Goal: Check status: Check status

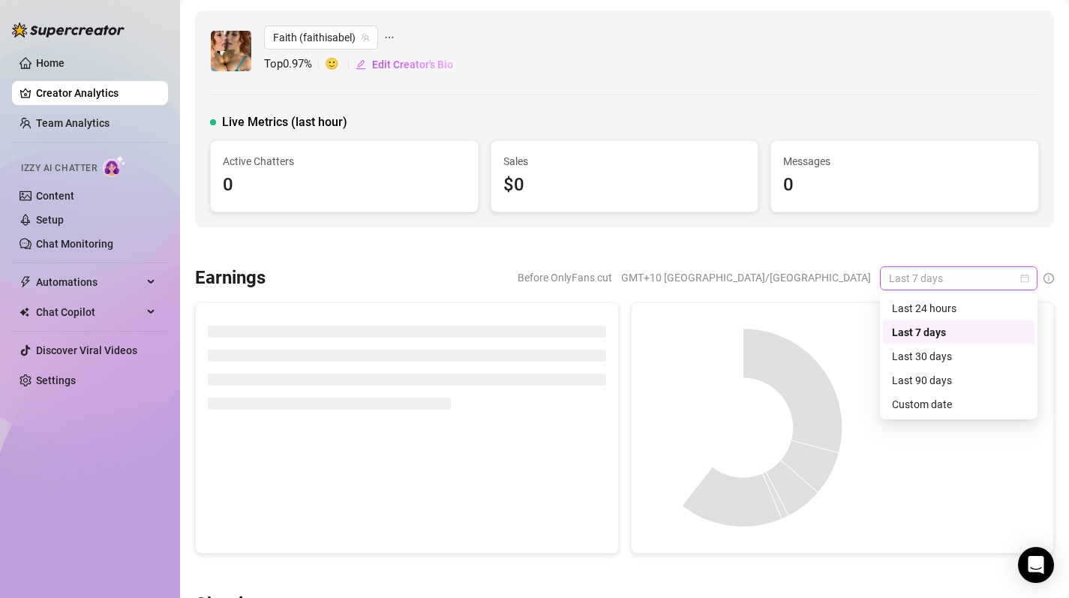
click at [1037, 278] on div "Last 7 days" at bounding box center [959, 278] width 158 height 24
click at [969, 407] on div "Custom date" at bounding box center [959, 404] width 134 height 17
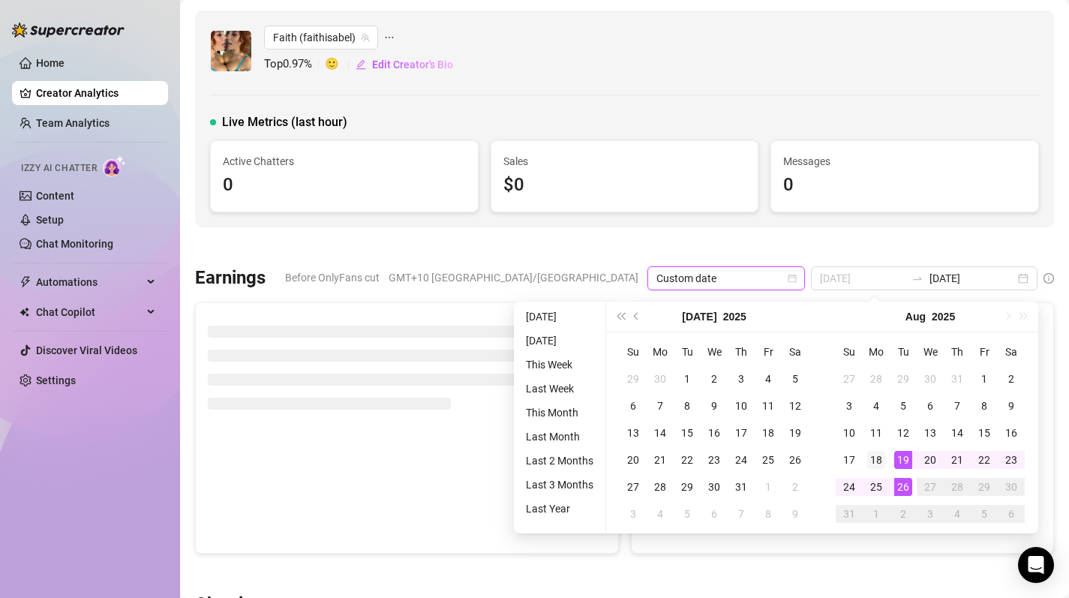
type input "[DATE]"
click at [875, 459] on div "18" at bounding box center [876, 460] width 18 height 18
type input "[DATE]"
click at [852, 492] on div "24" at bounding box center [849, 487] width 18 height 18
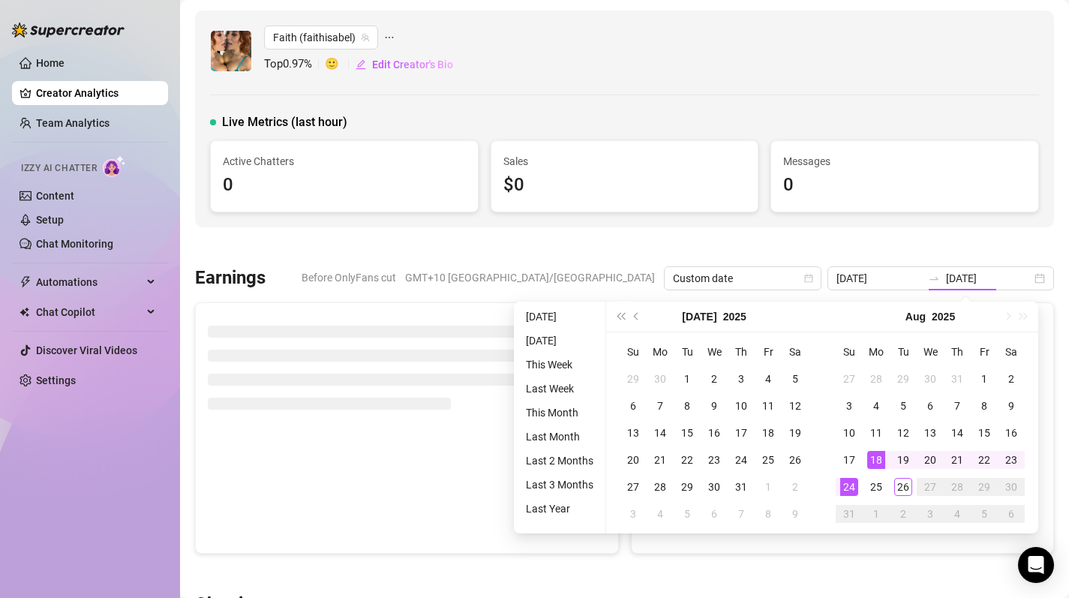
type input "[DATE]"
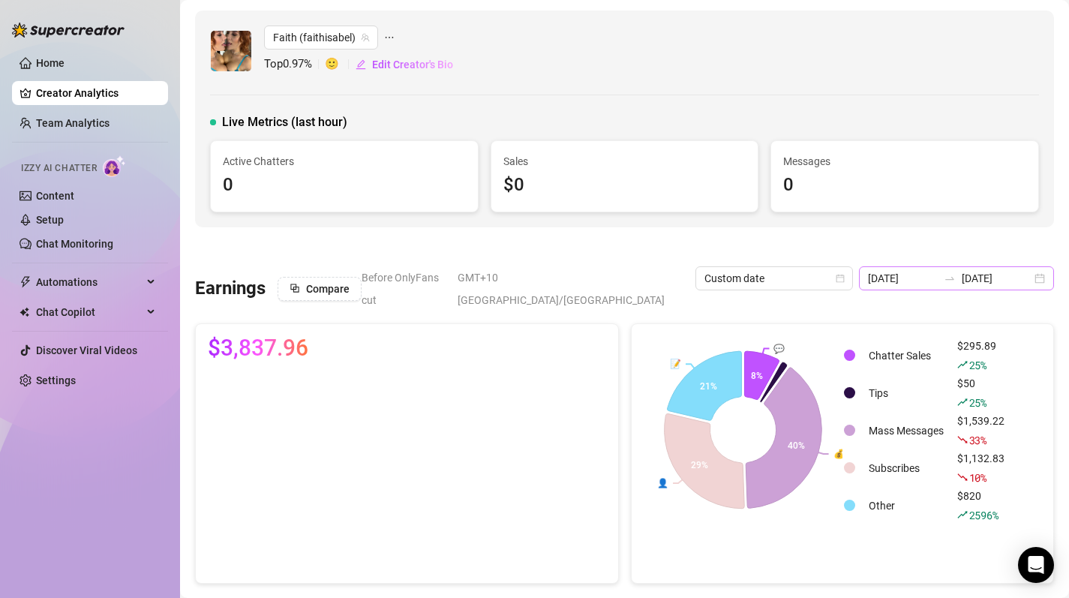
click at [1039, 278] on div "[DATE] [DATE]" at bounding box center [956, 278] width 195 height 24
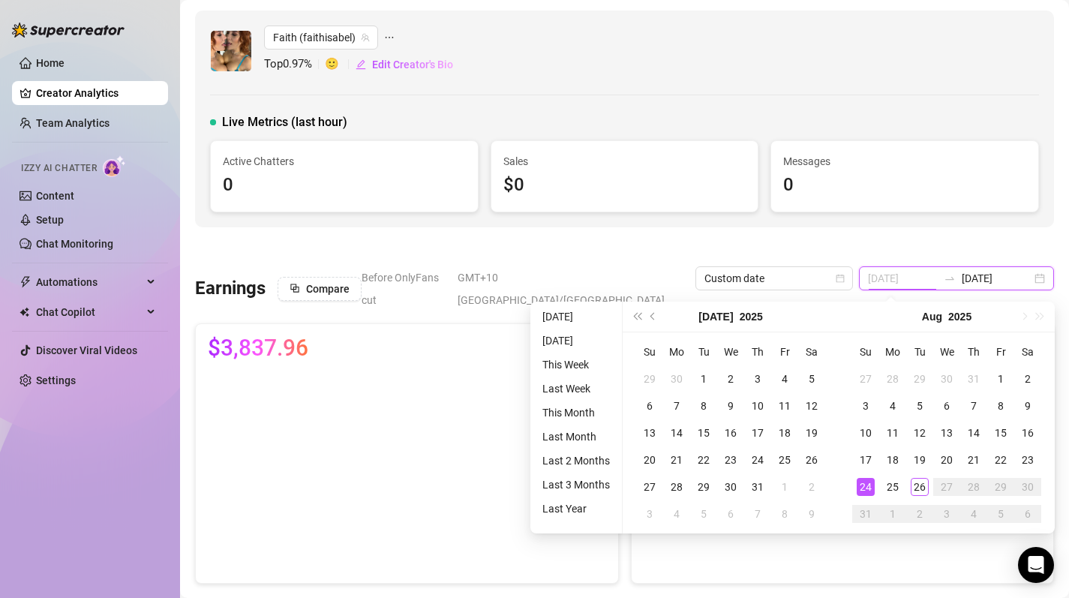
type input "[DATE]"
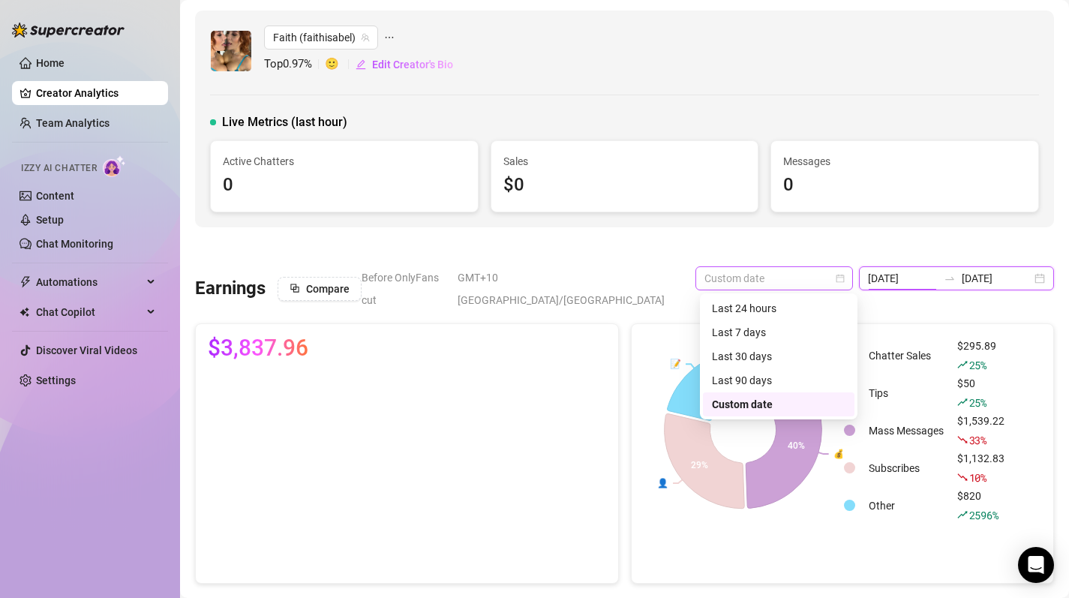
click at [841, 284] on span "Custom date" at bounding box center [775, 278] width 140 height 23
click at [781, 350] on div "Last 30 days" at bounding box center [779, 356] width 134 height 17
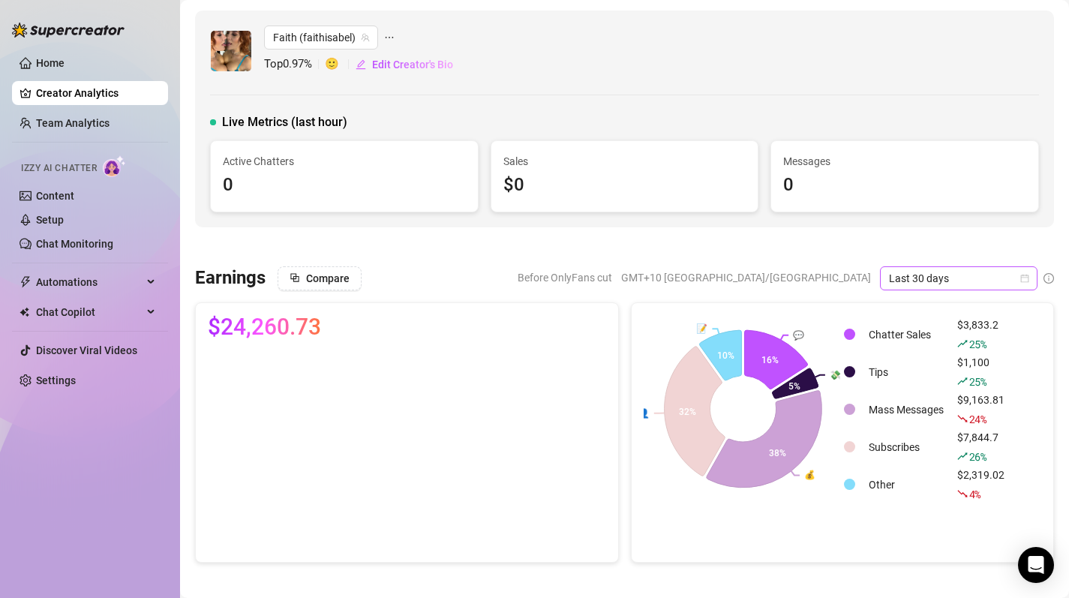
click at [1019, 275] on span "Last 30 days" at bounding box center [959, 278] width 140 height 23
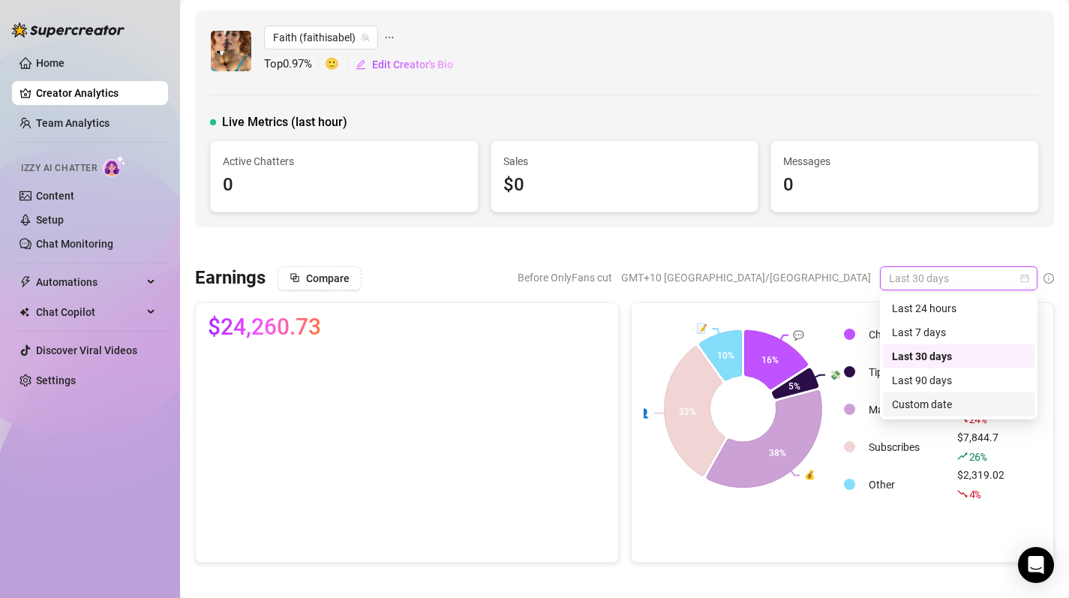
click at [954, 413] on div "Custom date" at bounding box center [959, 404] width 152 height 24
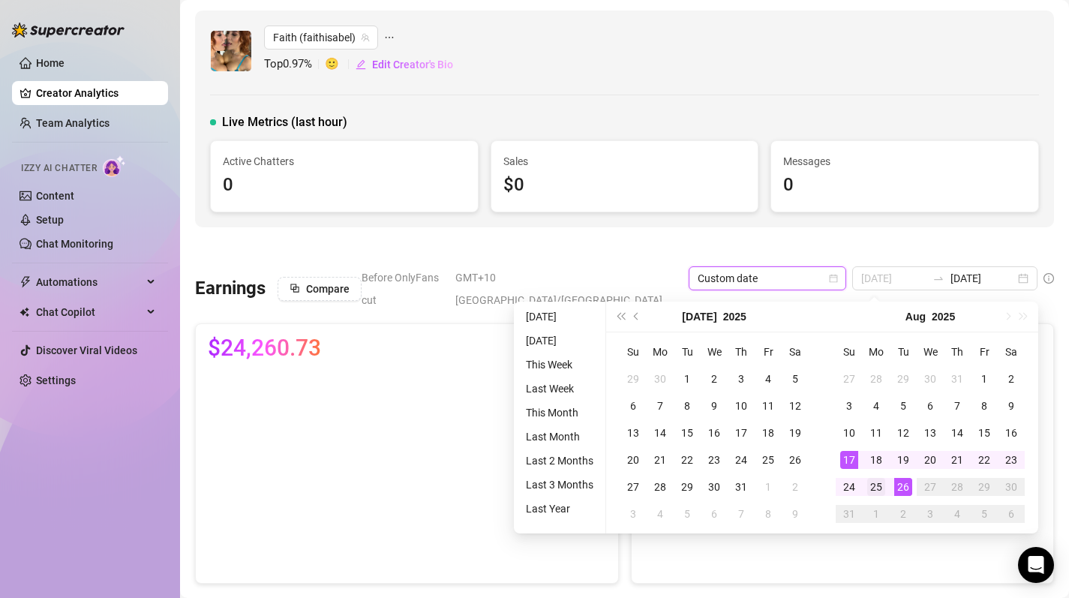
type input "[DATE]"
click at [878, 486] on div "25" at bounding box center [876, 487] width 18 height 18
click at [901, 484] on div "26" at bounding box center [903, 487] width 18 height 18
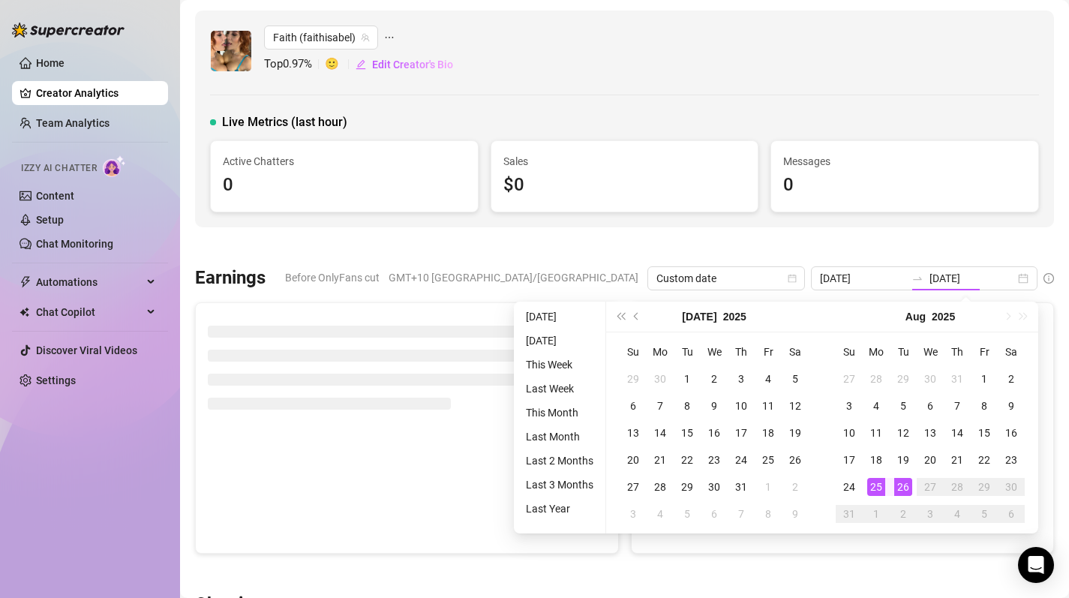
type input "[DATE]"
